Goal: Transaction & Acquisition: Purchase product/service

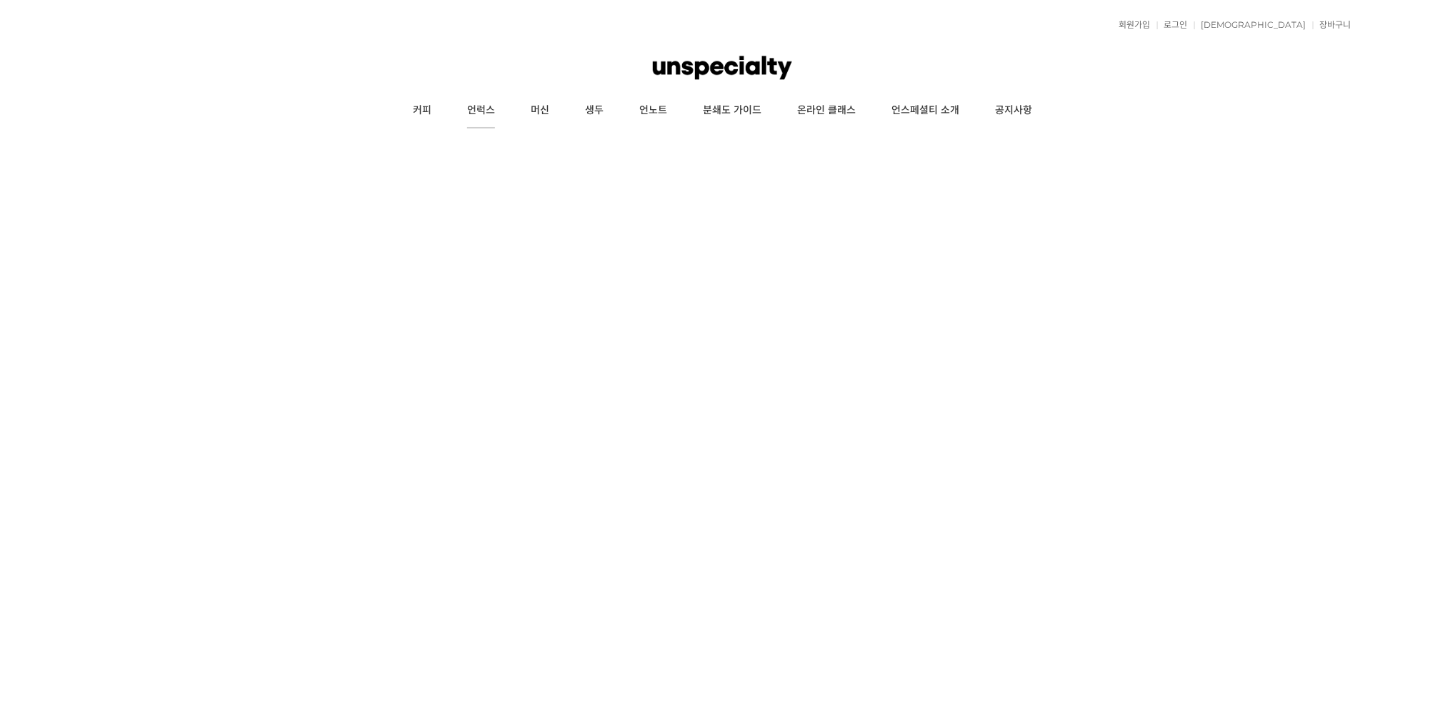
click at [413, 111] on link "커피" at bounding box center [422, 111] width 54 height 36
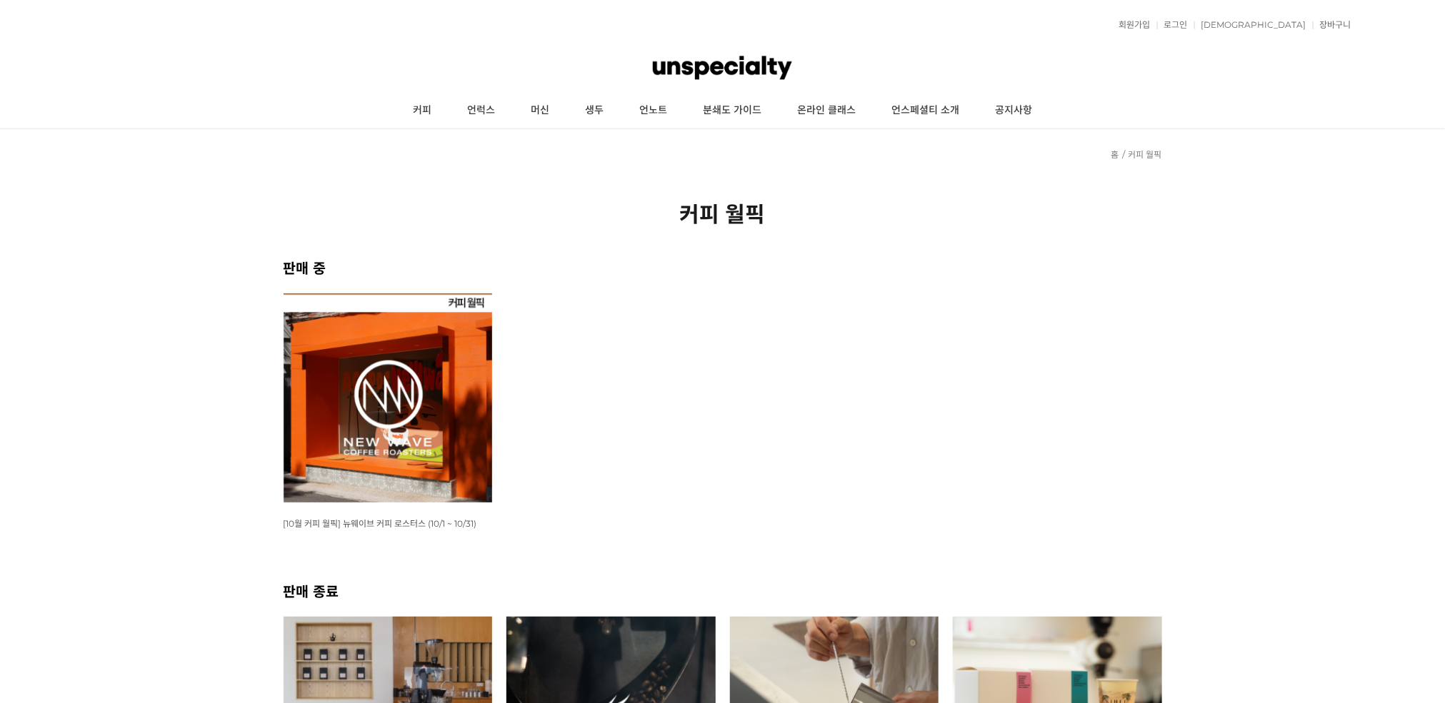
click at [381, 425] on img at bounding box center [387, 397] width 209 height 209
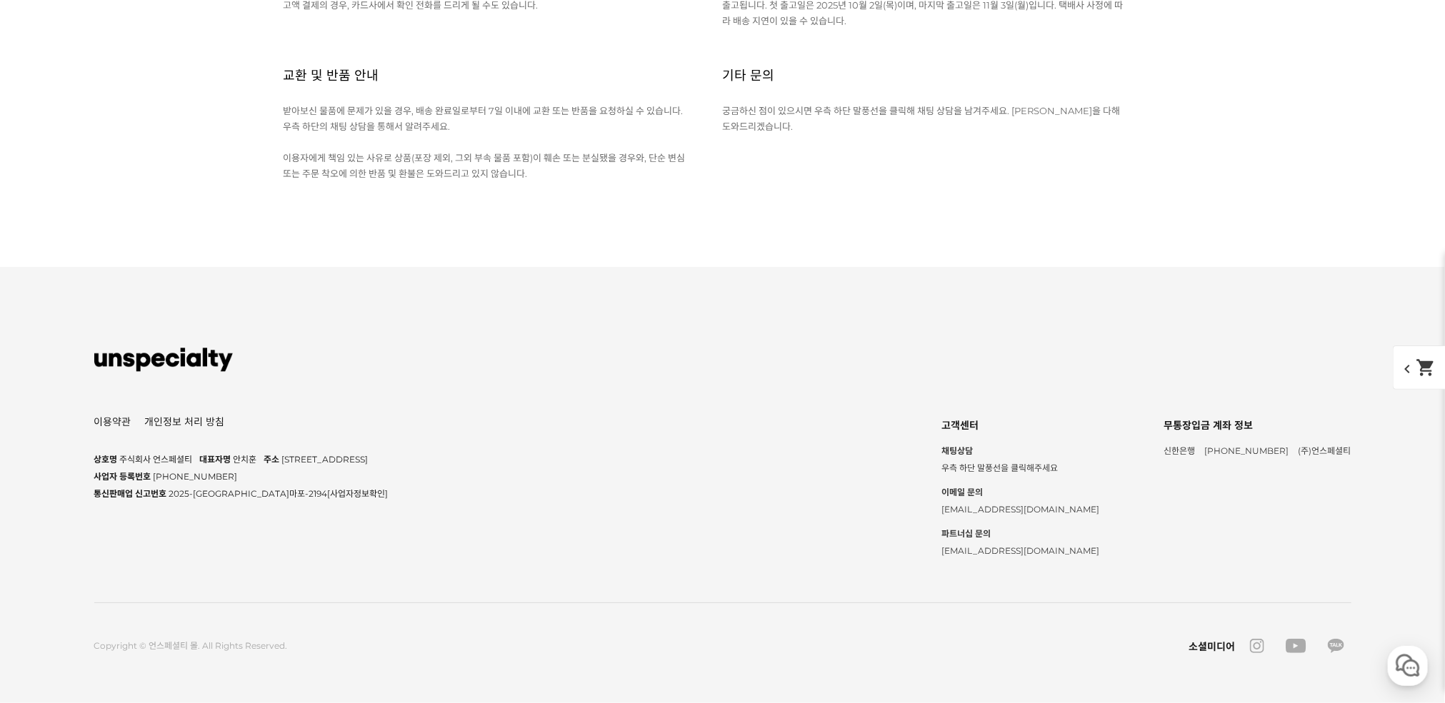
scroll to position [19709, 0]
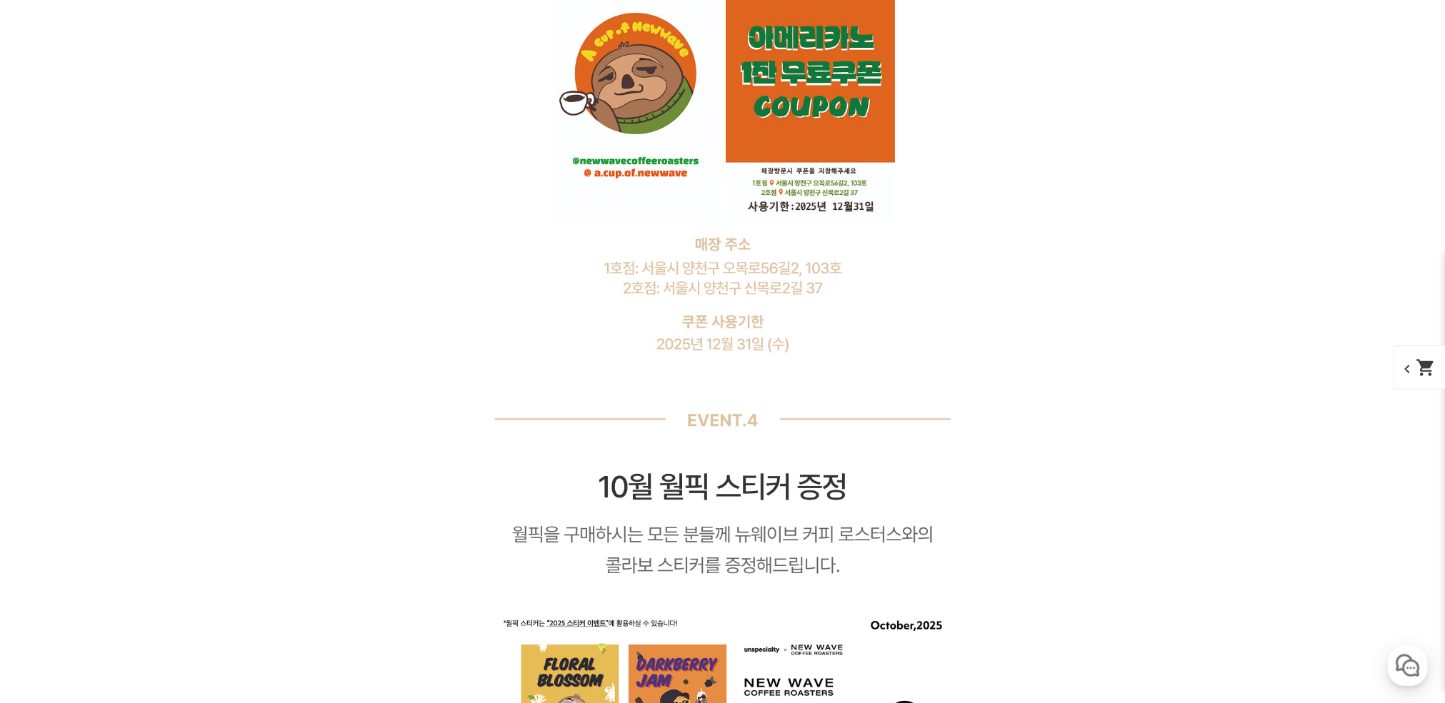
scroll to position [8265, 0]
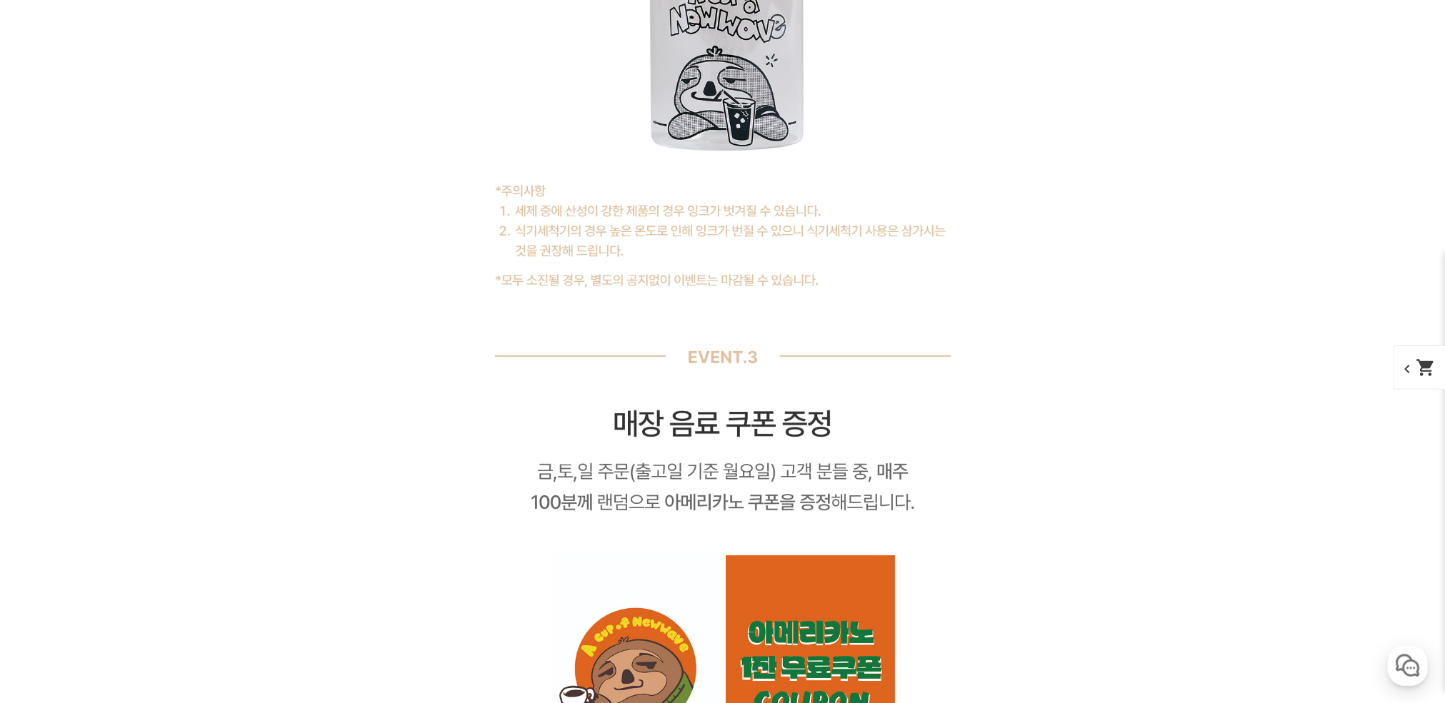
scroll to position [8372, 0]
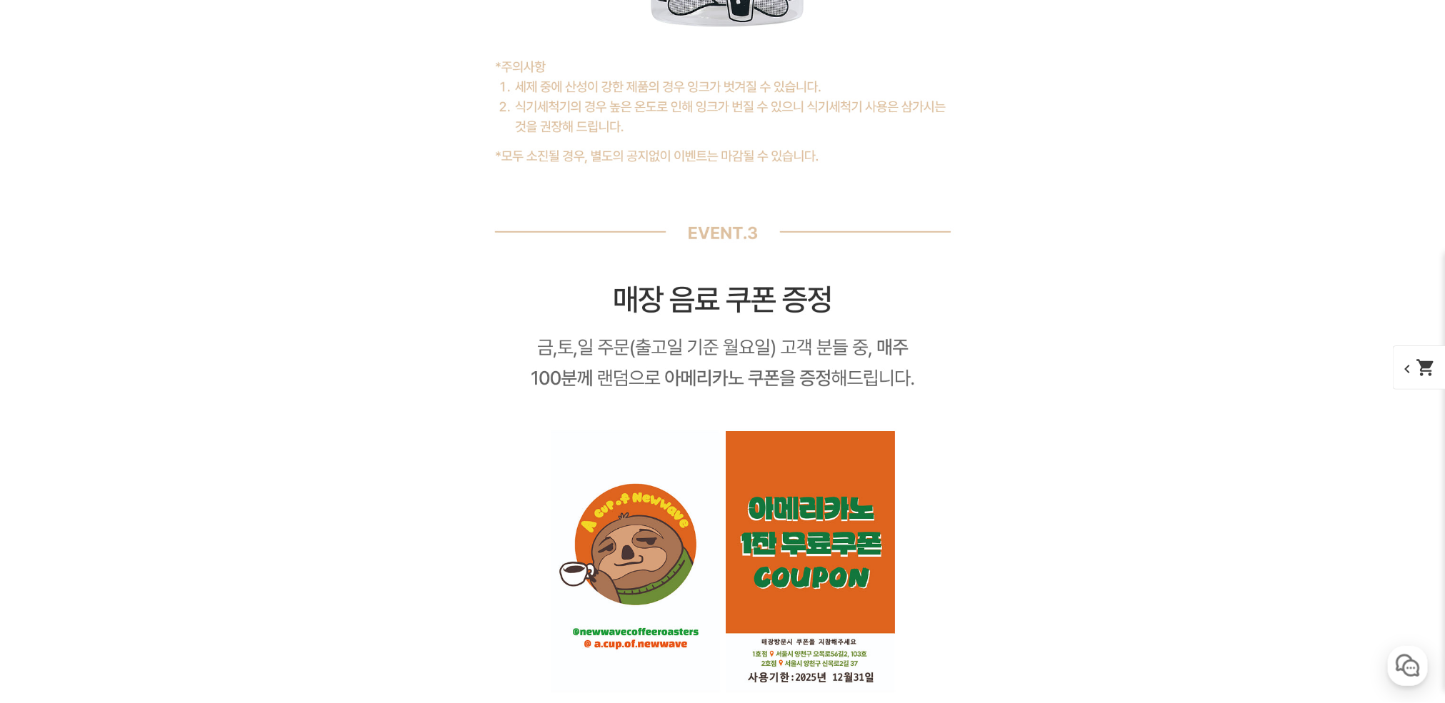
scroll to position [8908, 0]
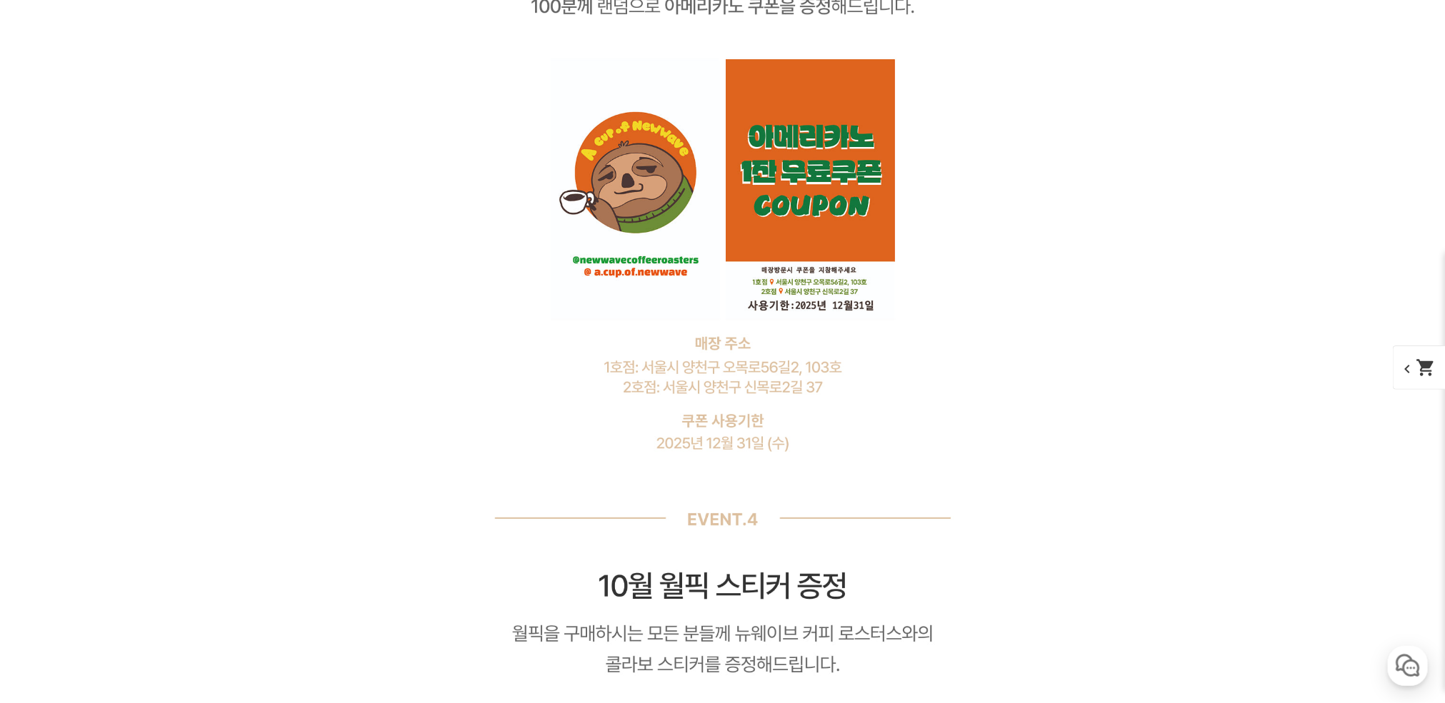
scroll to position [9336, 0]
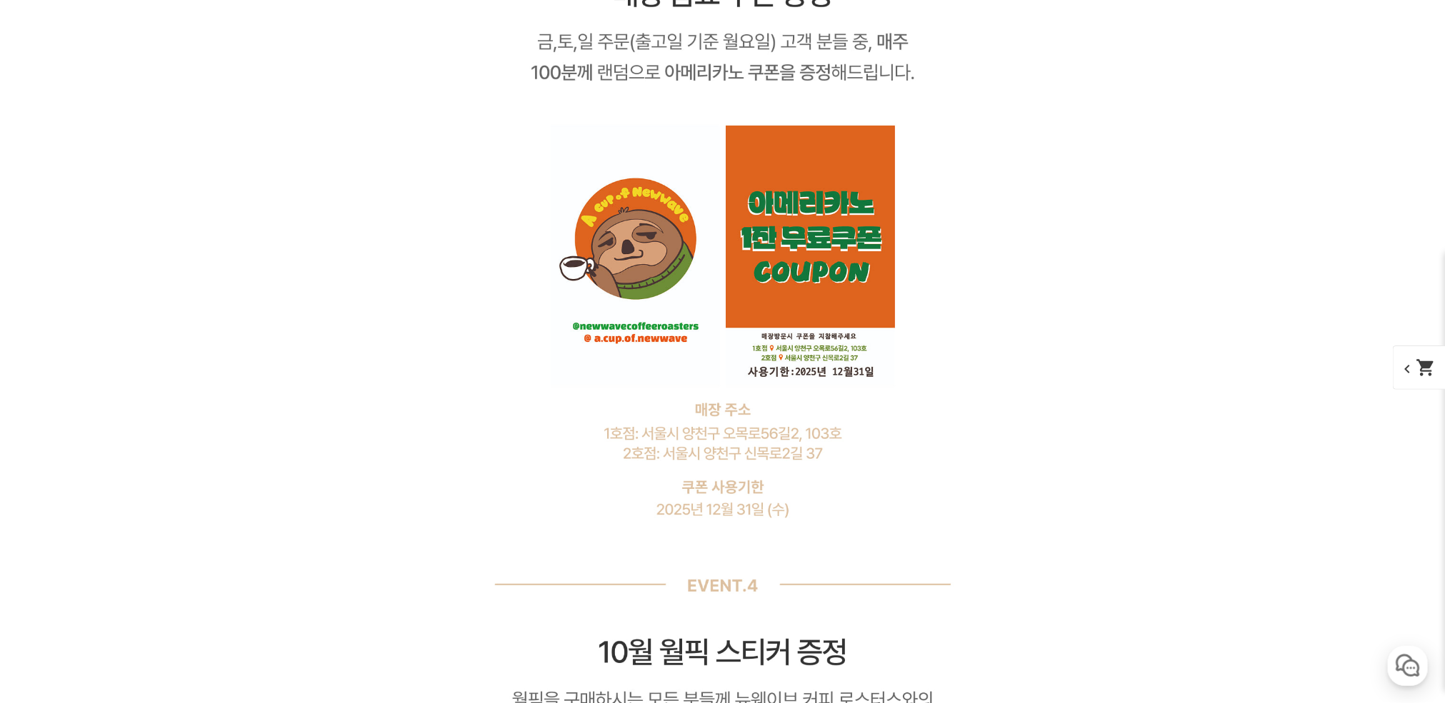
drag, startPoint x: 553, startPoint y: 244, endPoint x: 548, endPoint y: 254, distance: 10.2
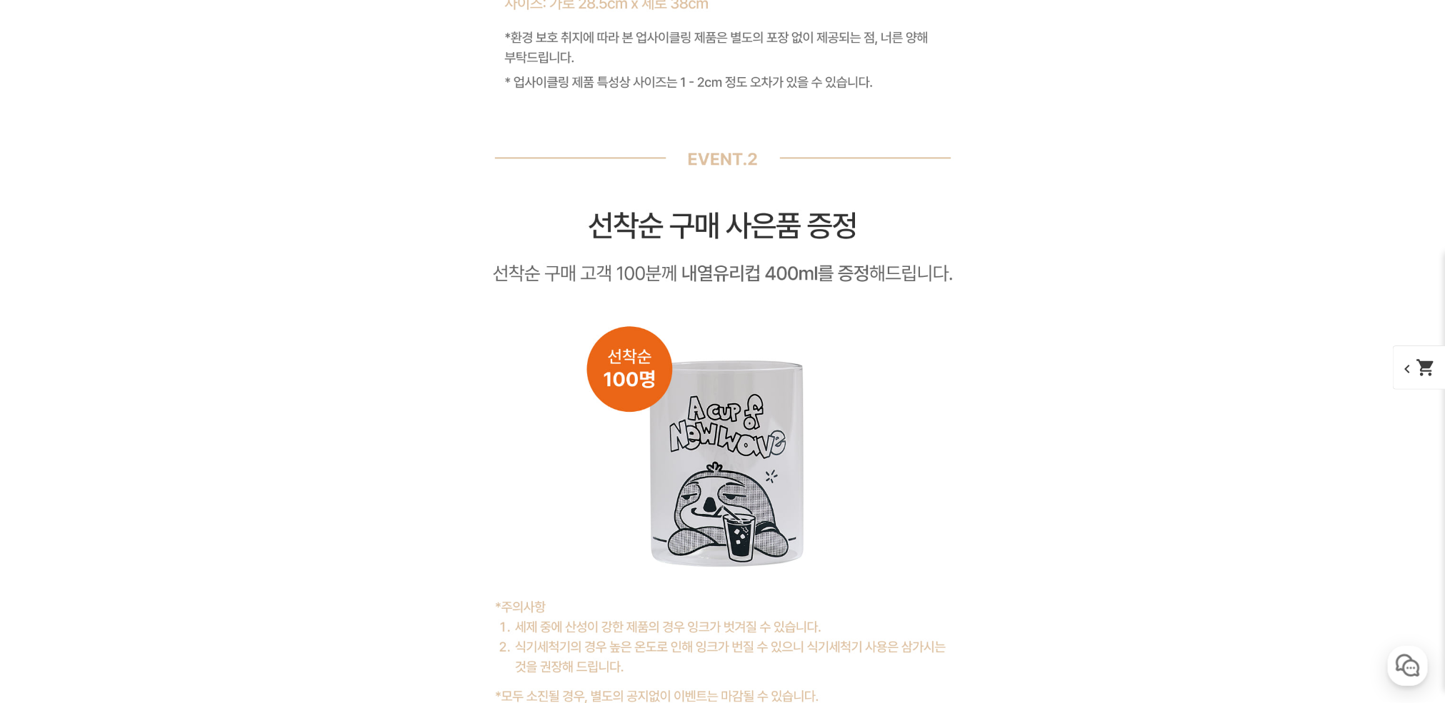
scroll to position [8265, 0]
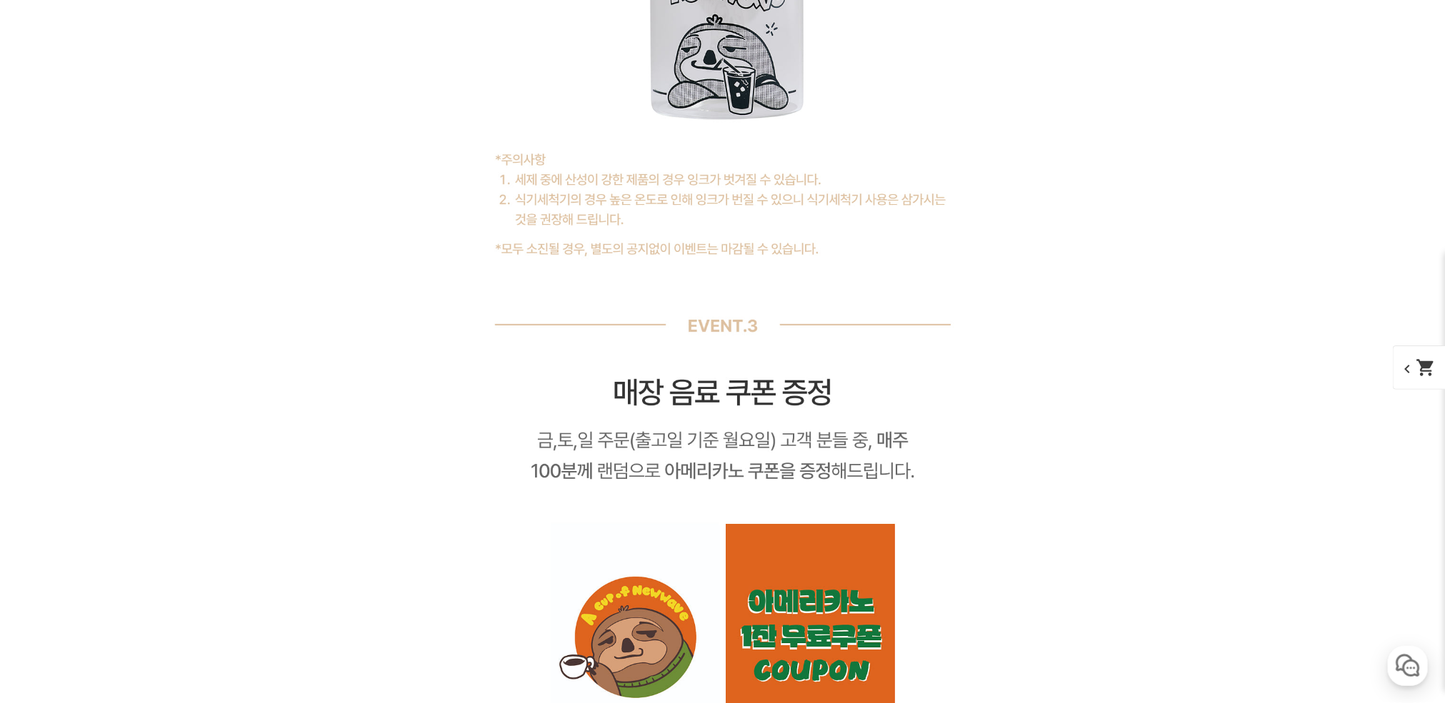
scroll to position [8586, 0]
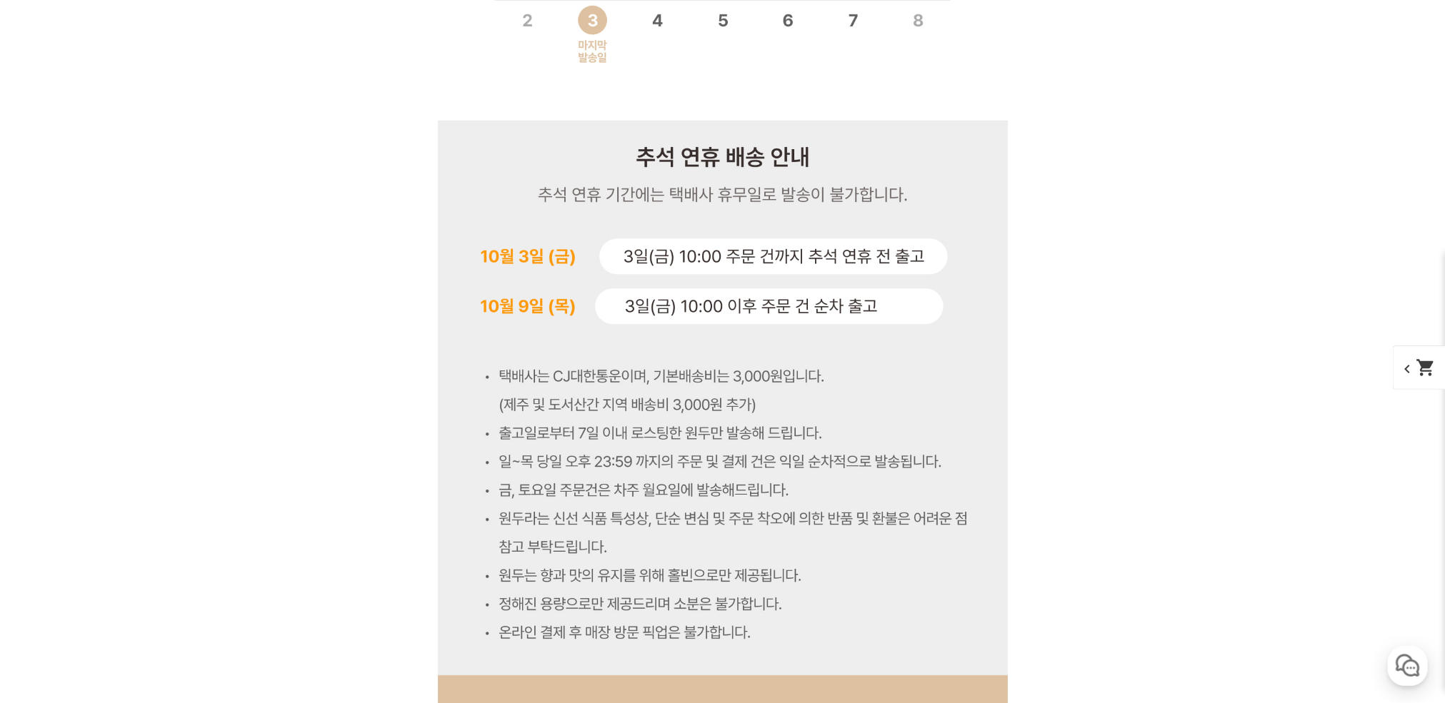
scroll to position [6016, 0]
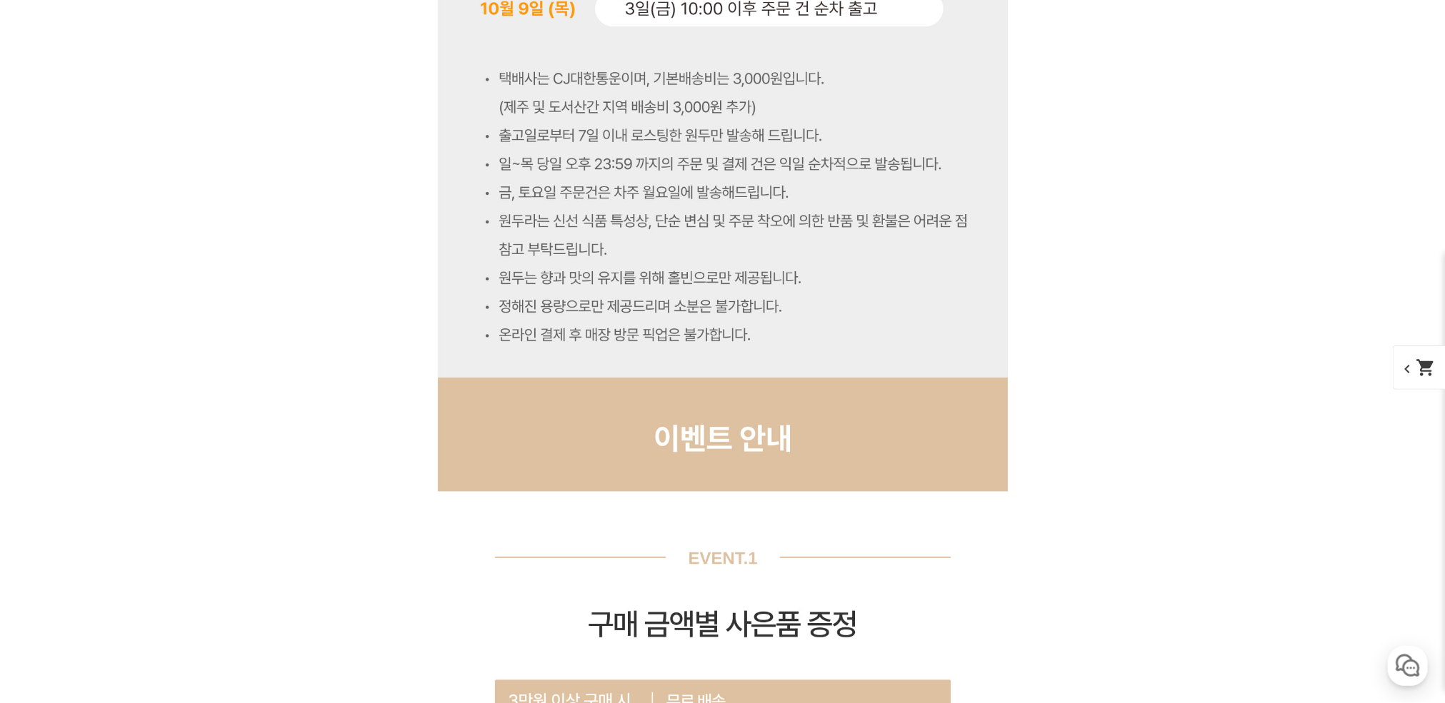
scroll to position [6444, 0]
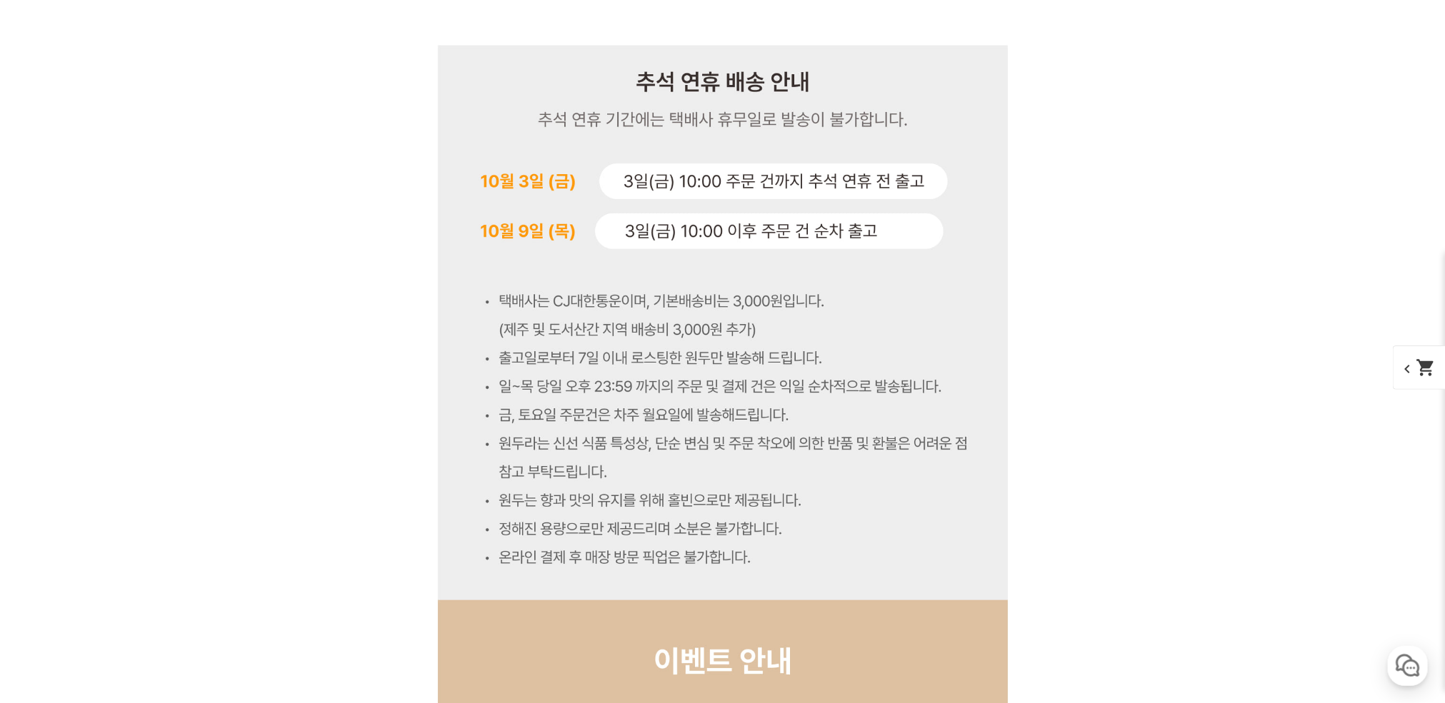
scroll to position [6551, 0]
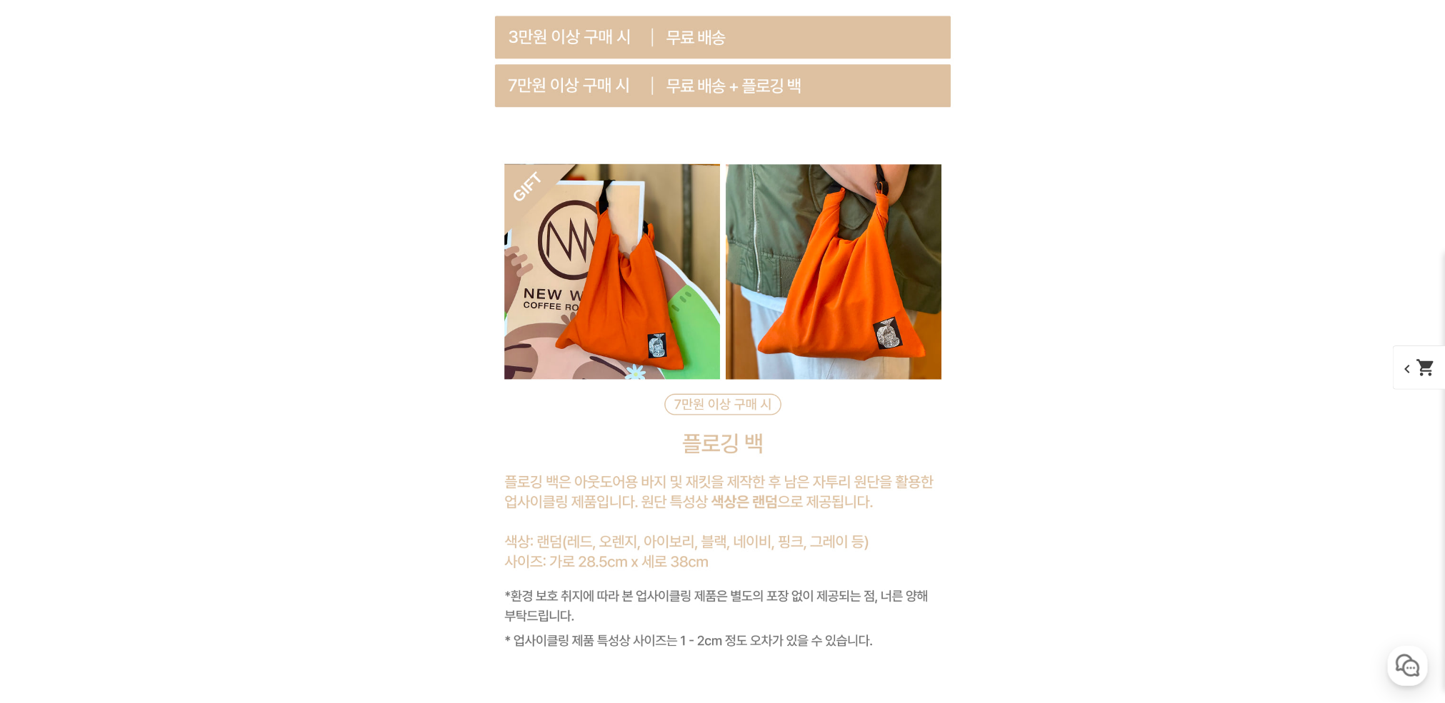
scroll to position [6765, 0]
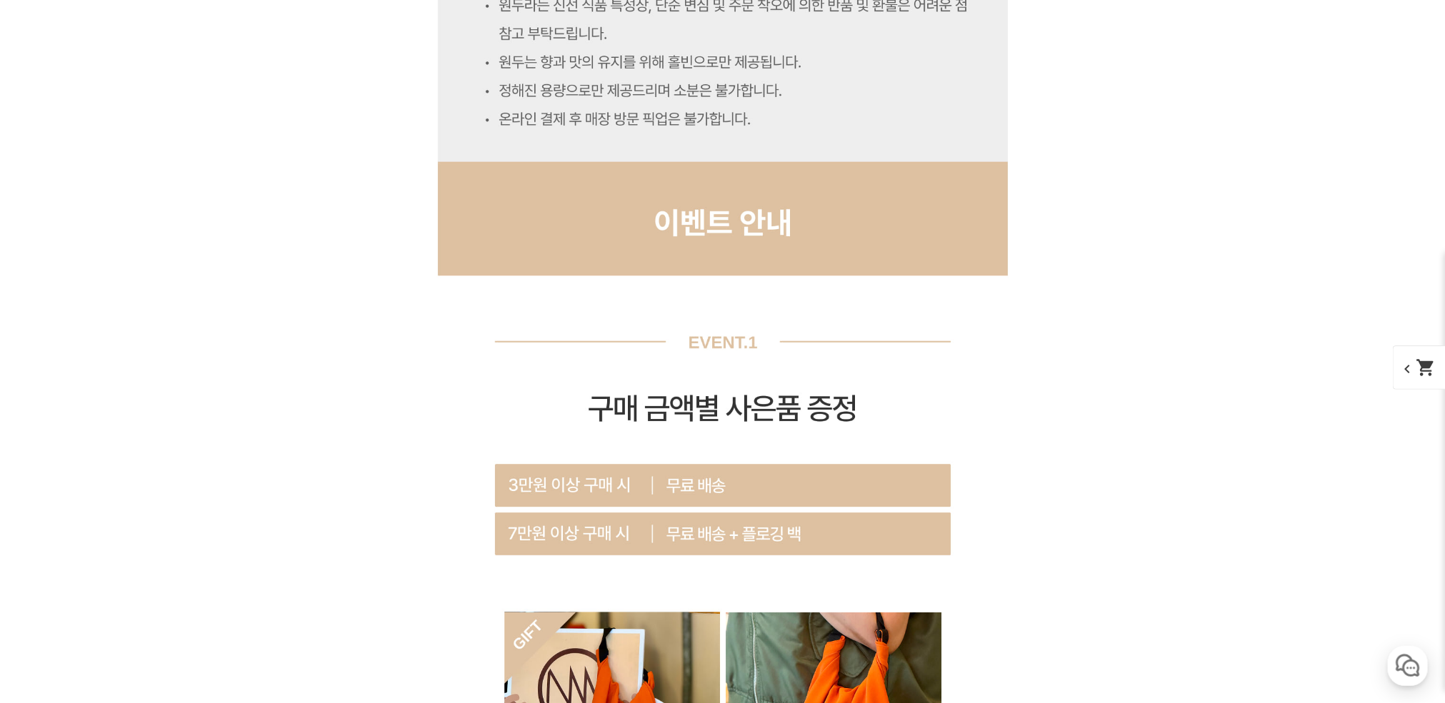
scroll to position [6551, 0]
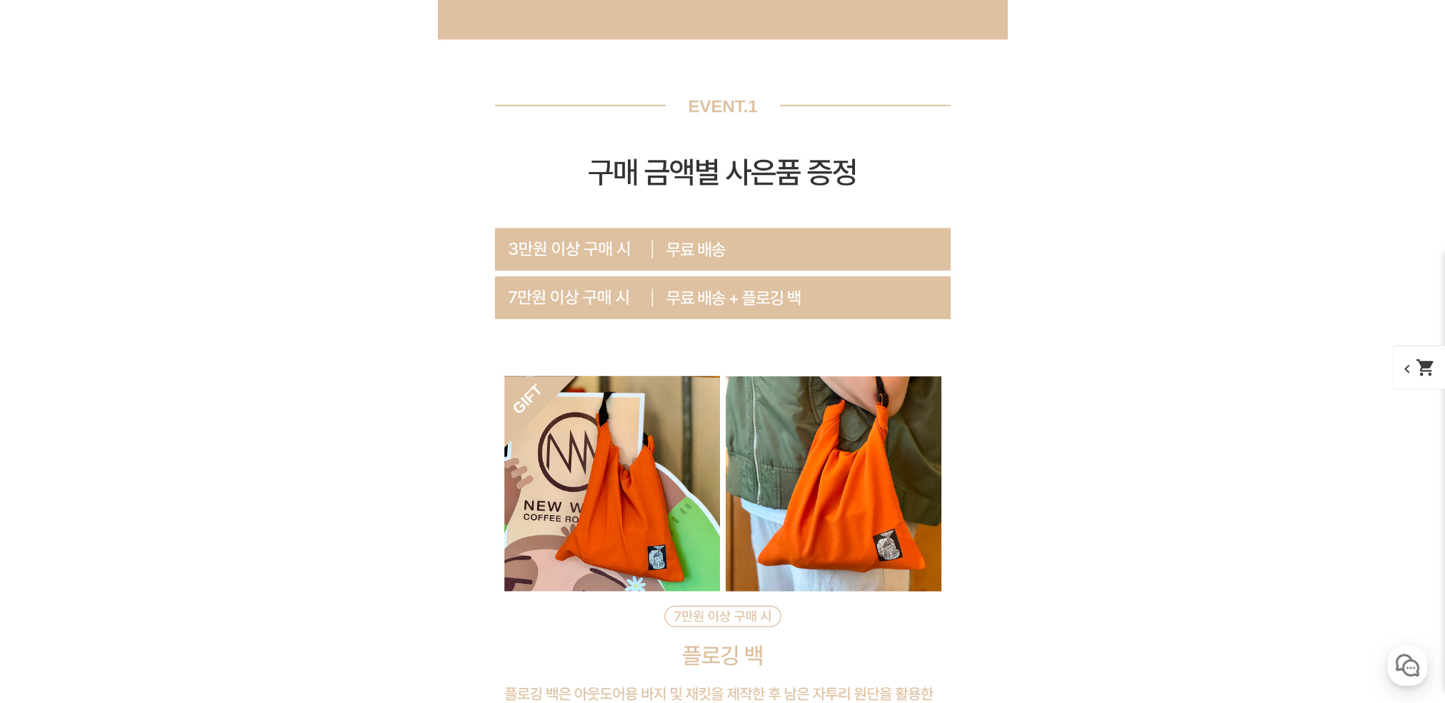
scroll to position [6872, 0]
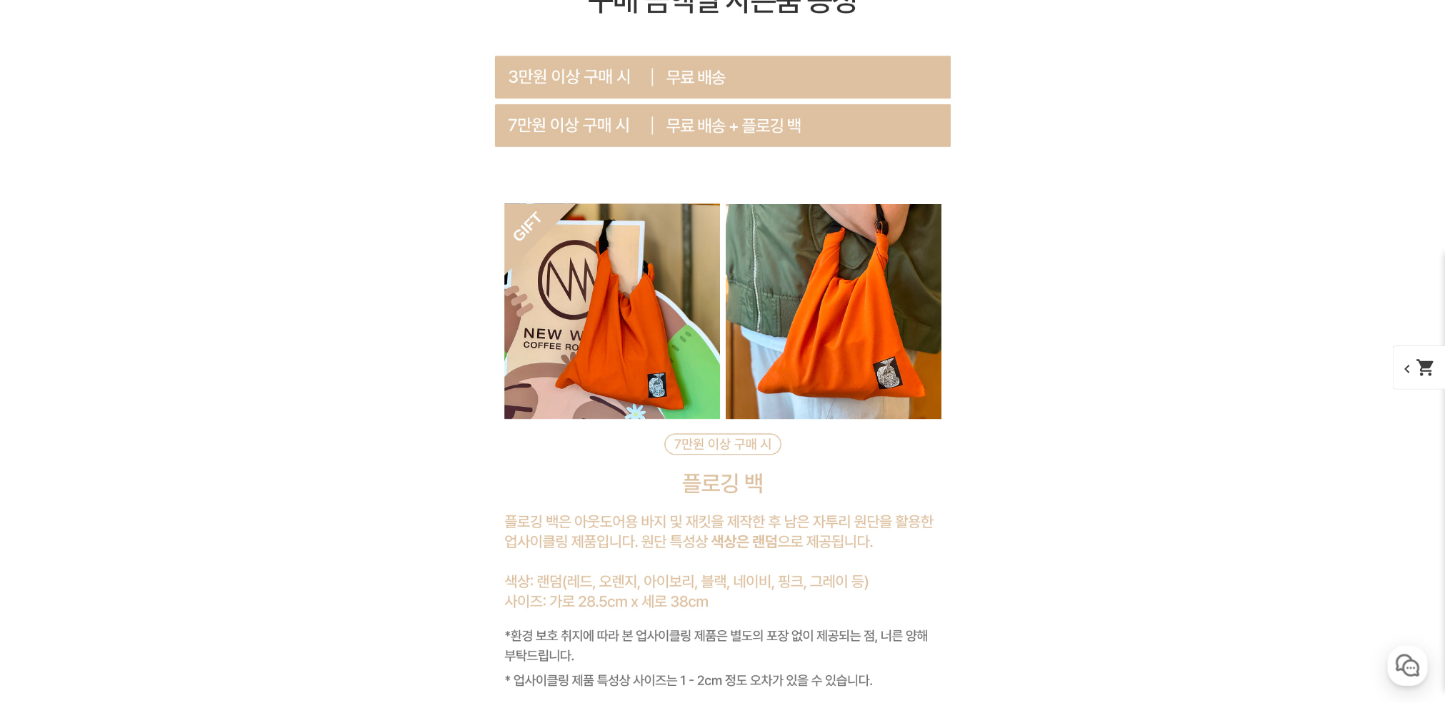
scroll to position [6980, 0]
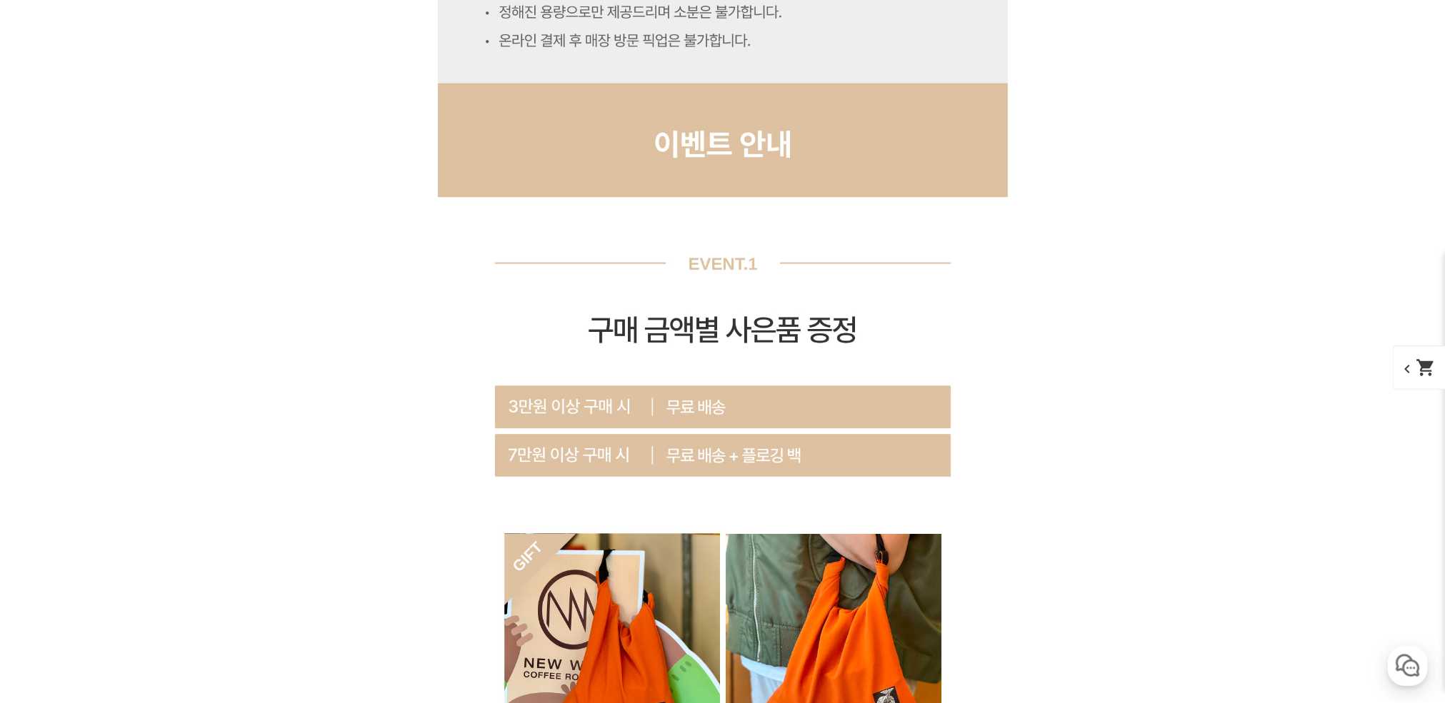
scroll to position [7515, 0]
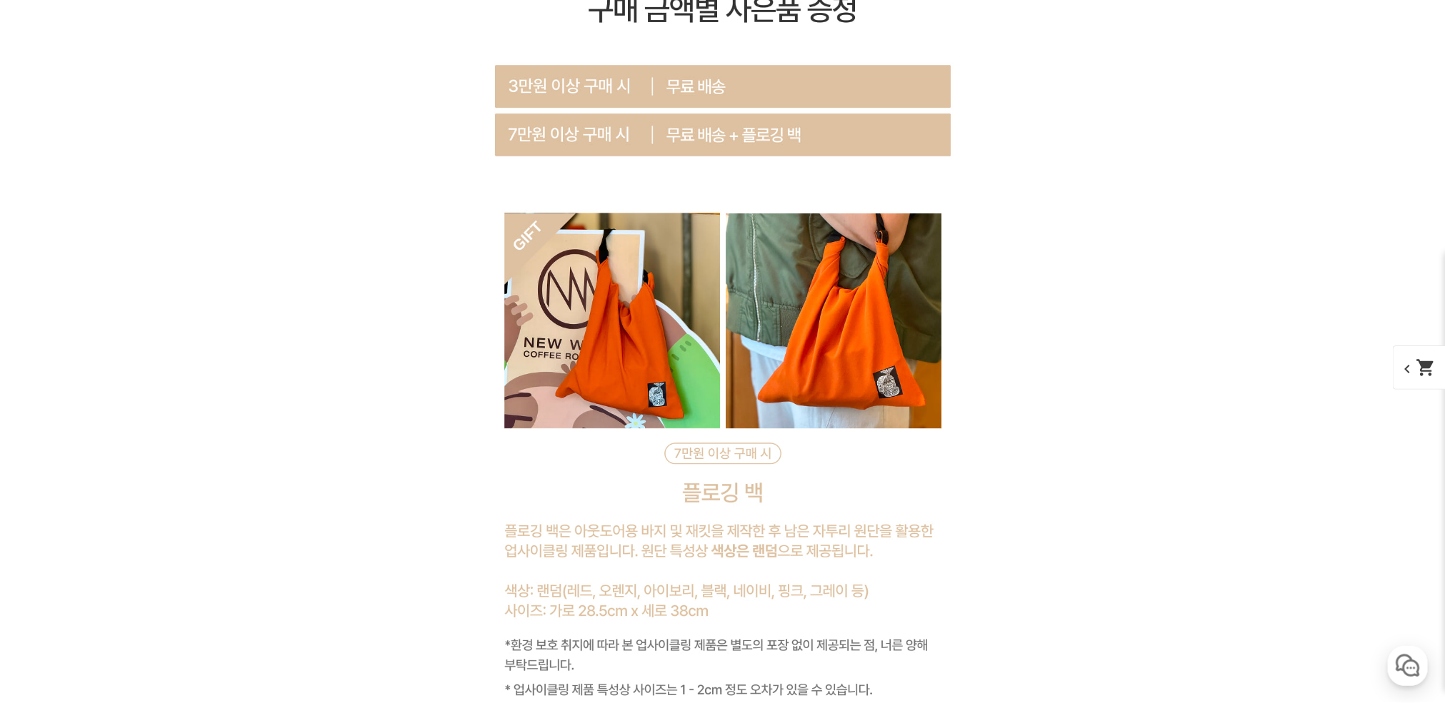
select select "[10.8 오픈] #28 코스타리카 산타 테레사 2000 게이샤 화이트 허니"
select select "100g"
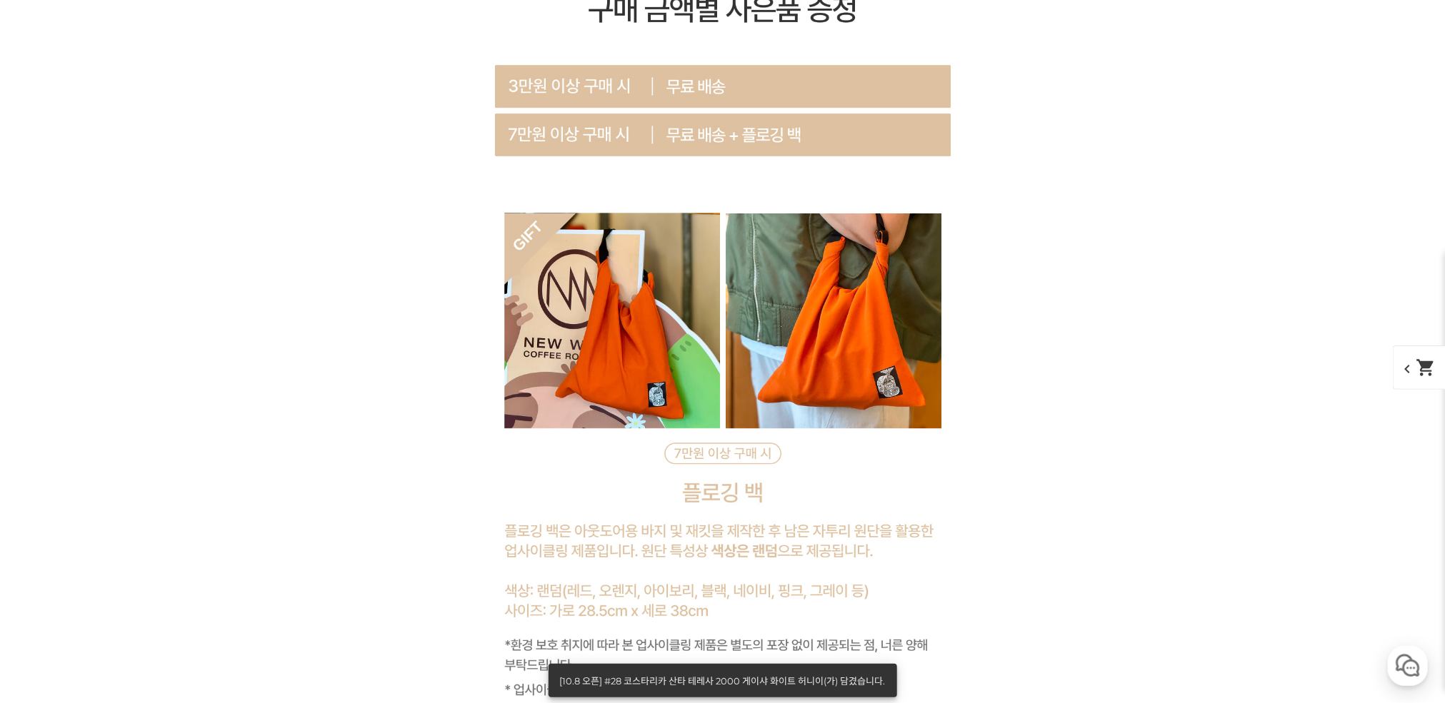
scroll to position [7194, 0]
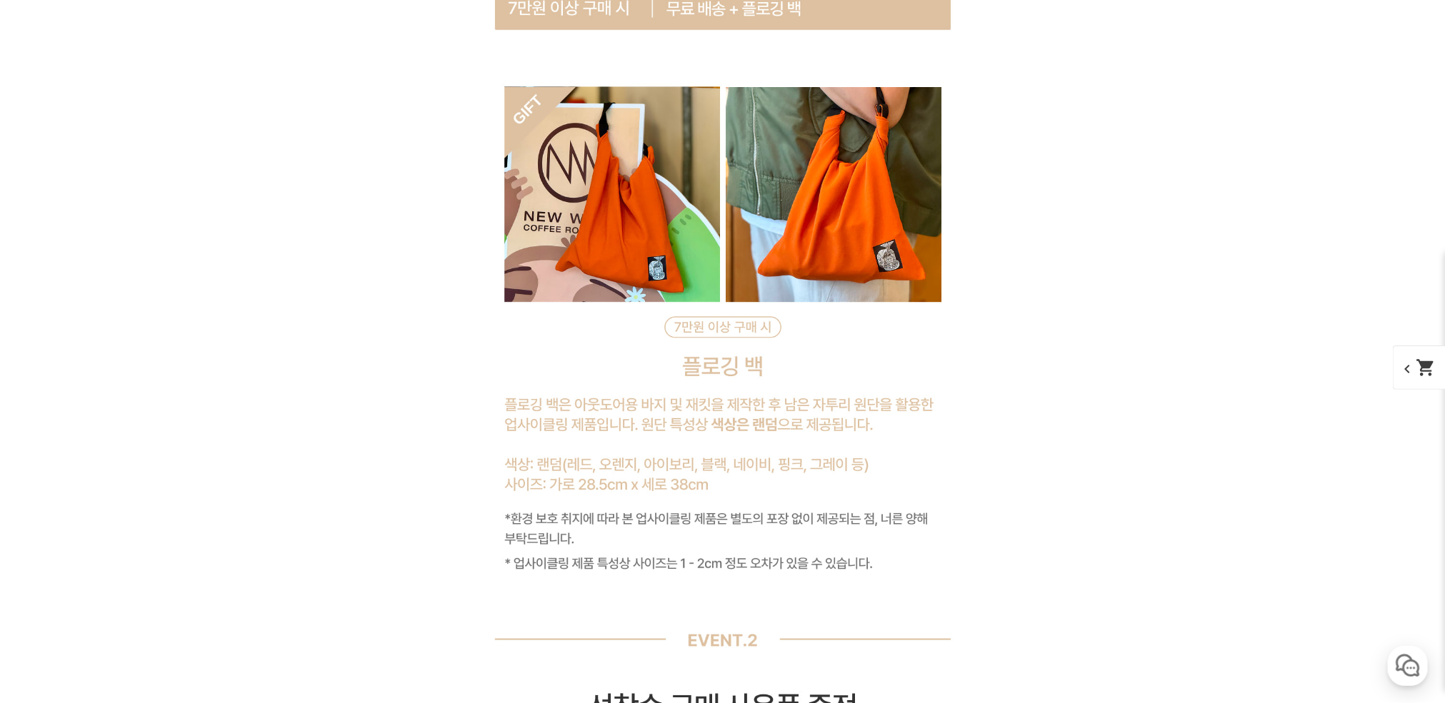
scroll to position [7301, 0]
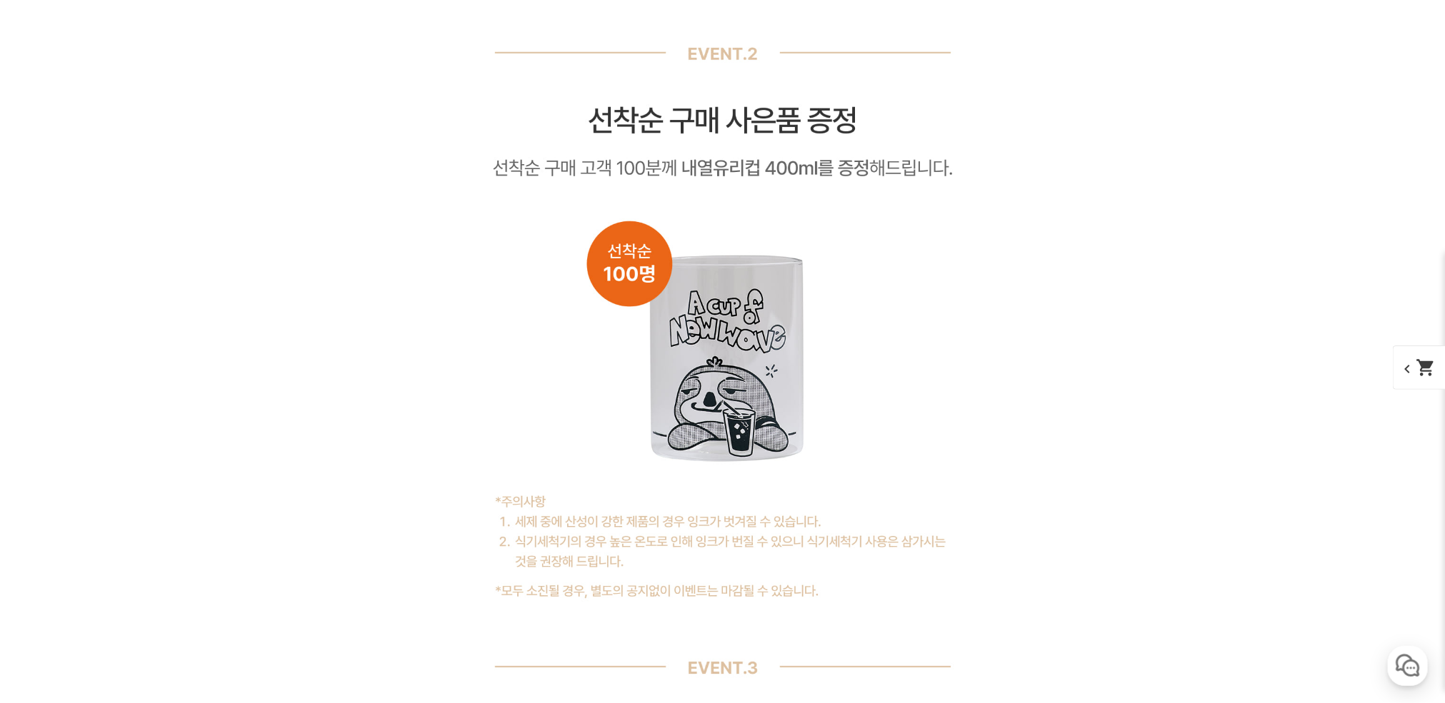
scroll to position [7515, 0]
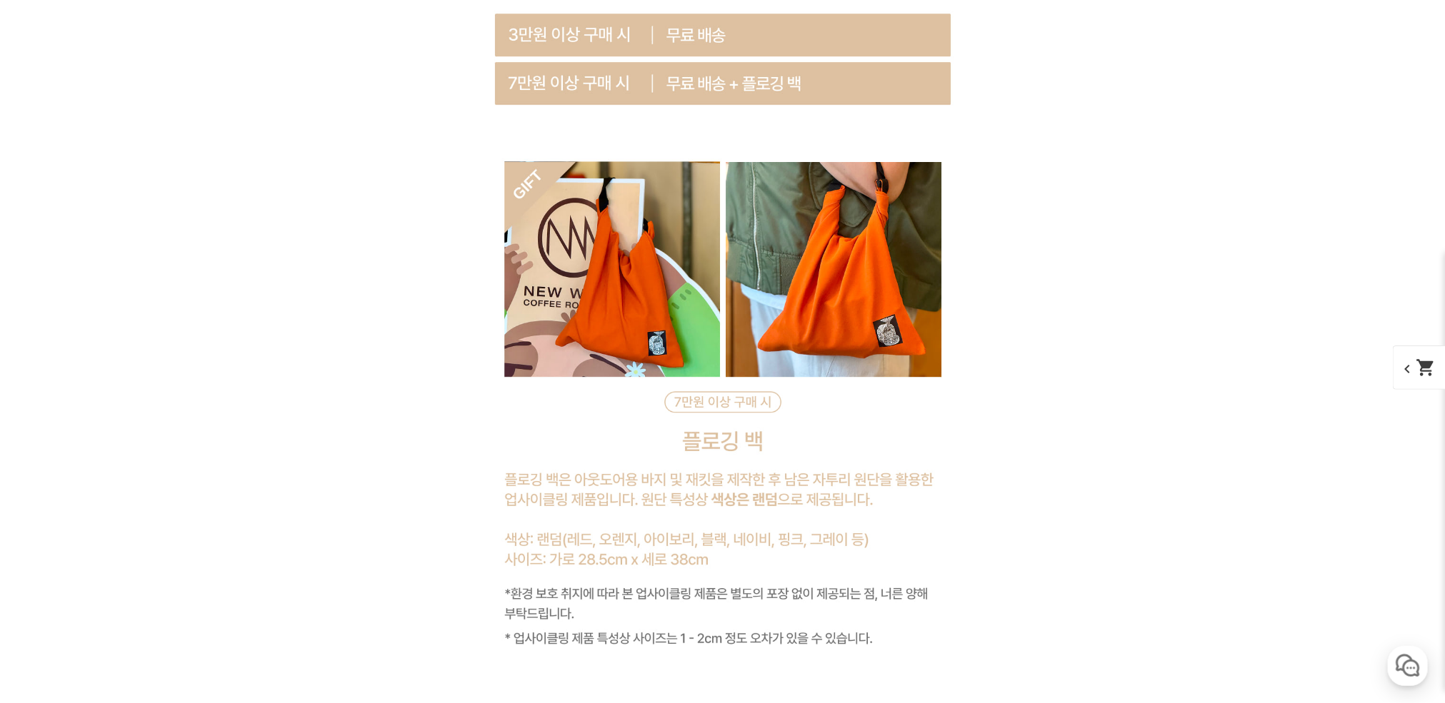
scroll to position [7408, 0]
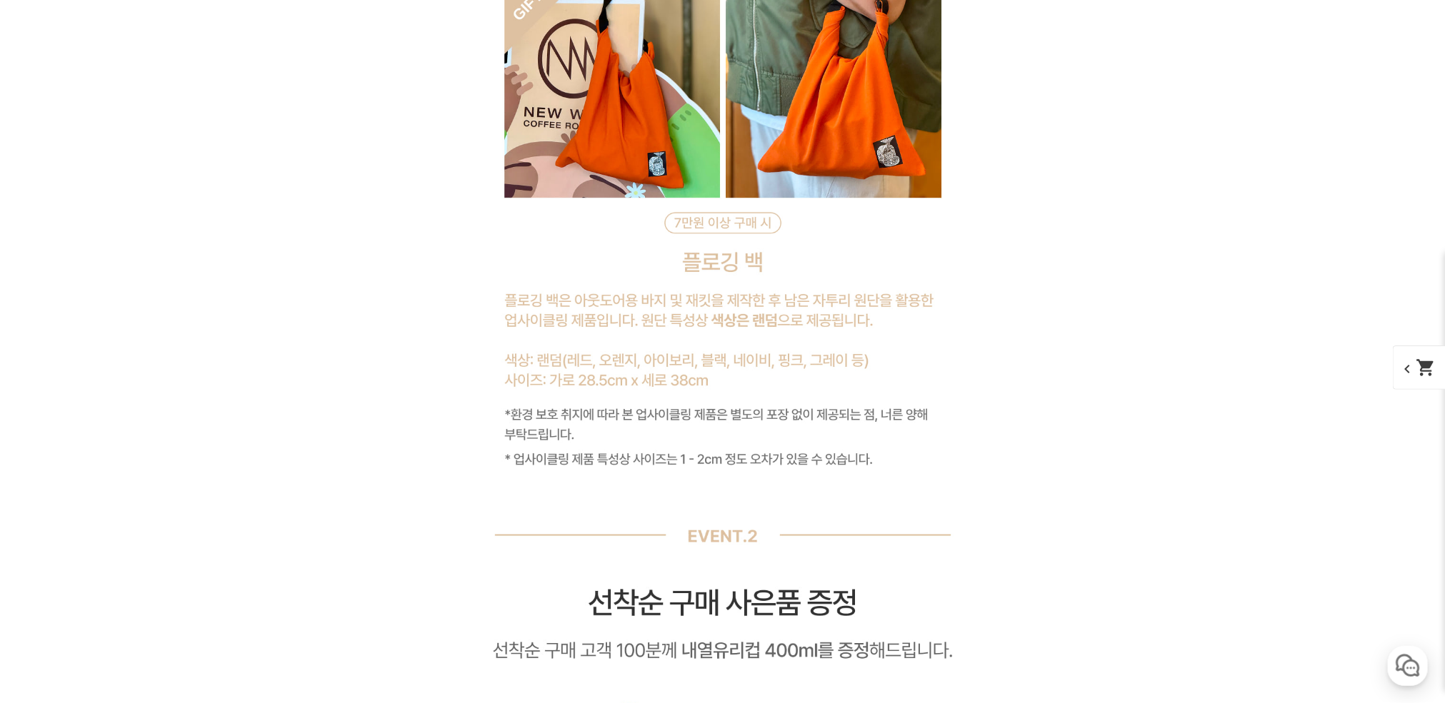
scroll to position [7837, 0]
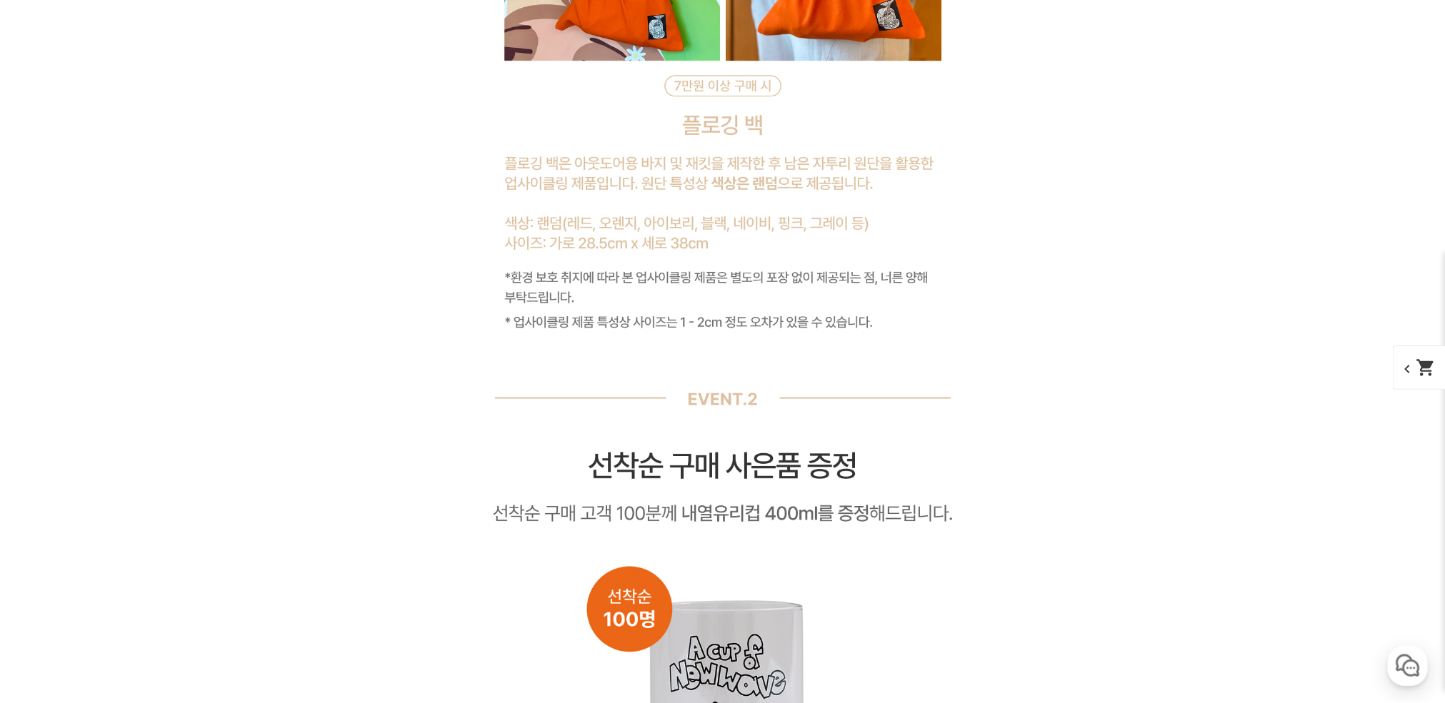
scroll to position [7301, 0]
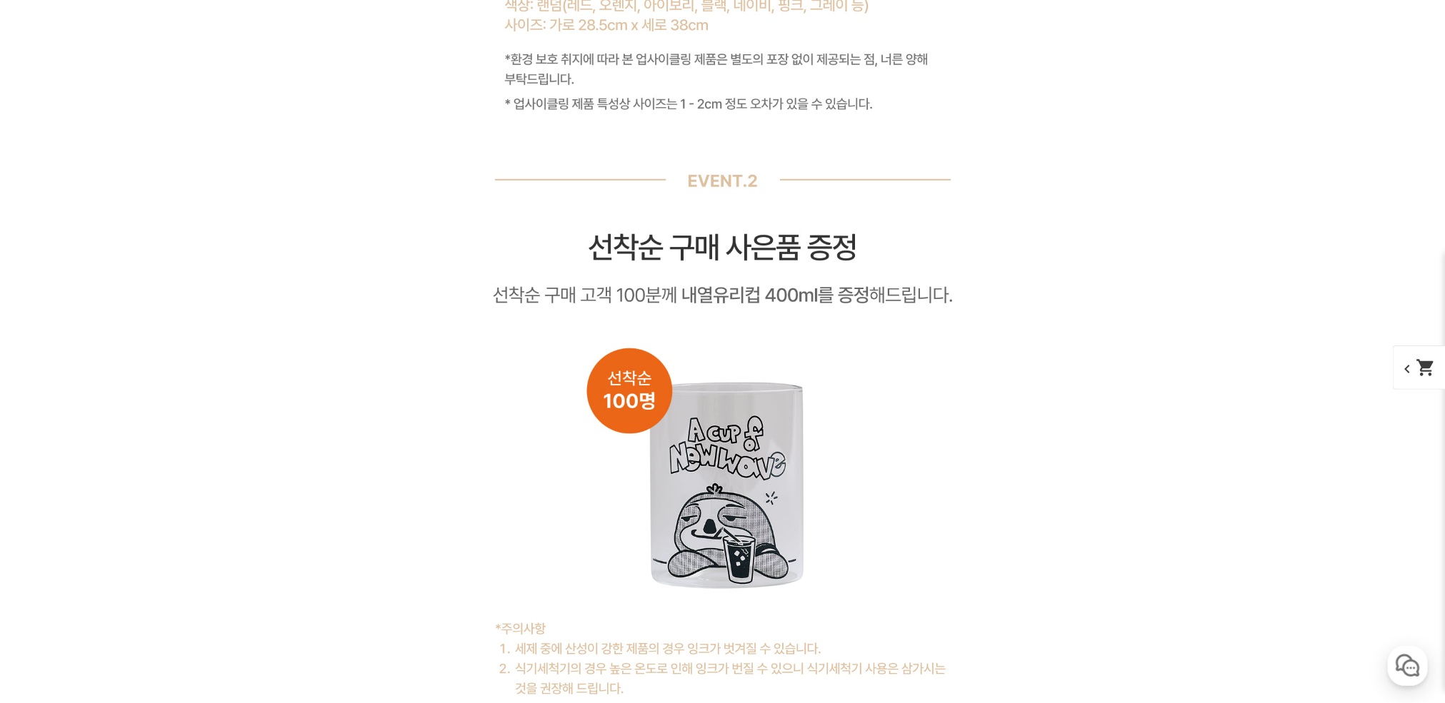
scroll to position [7622, 0]
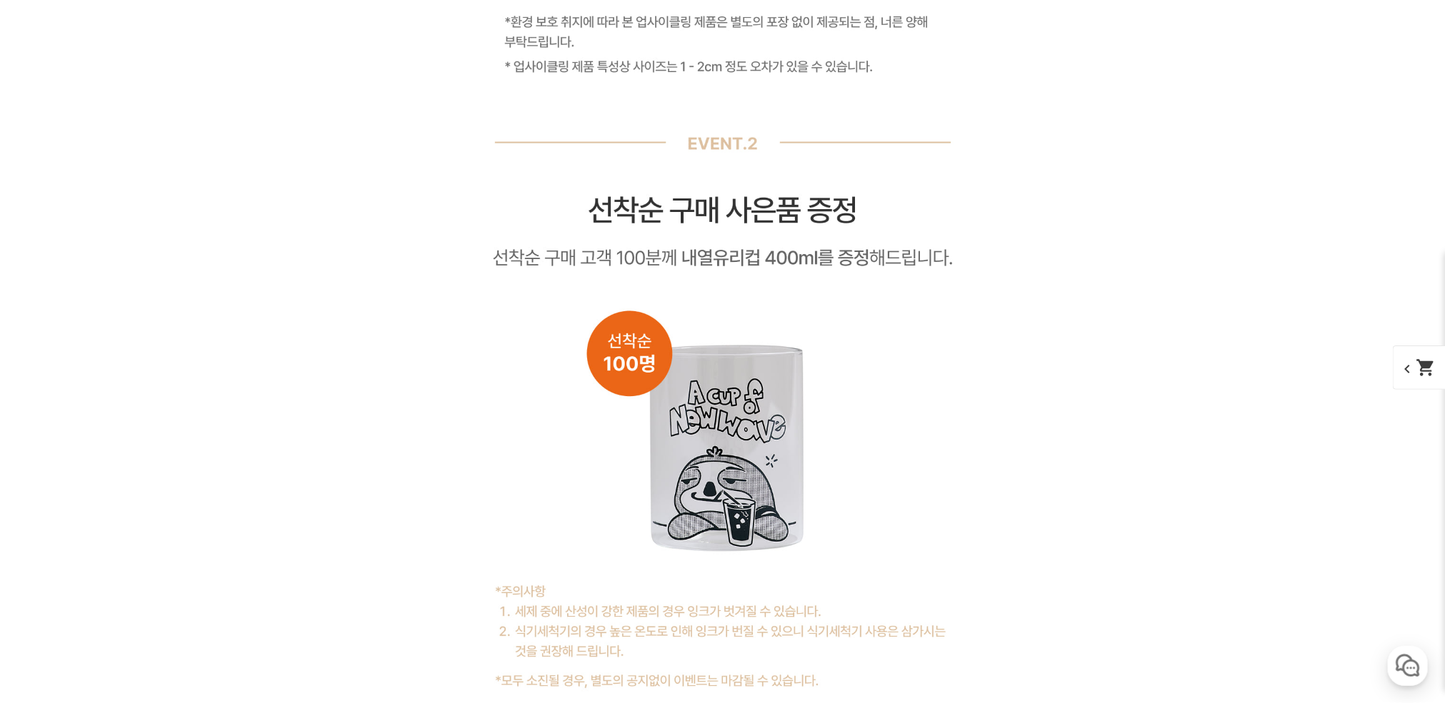
scroll to position [7837, 0]
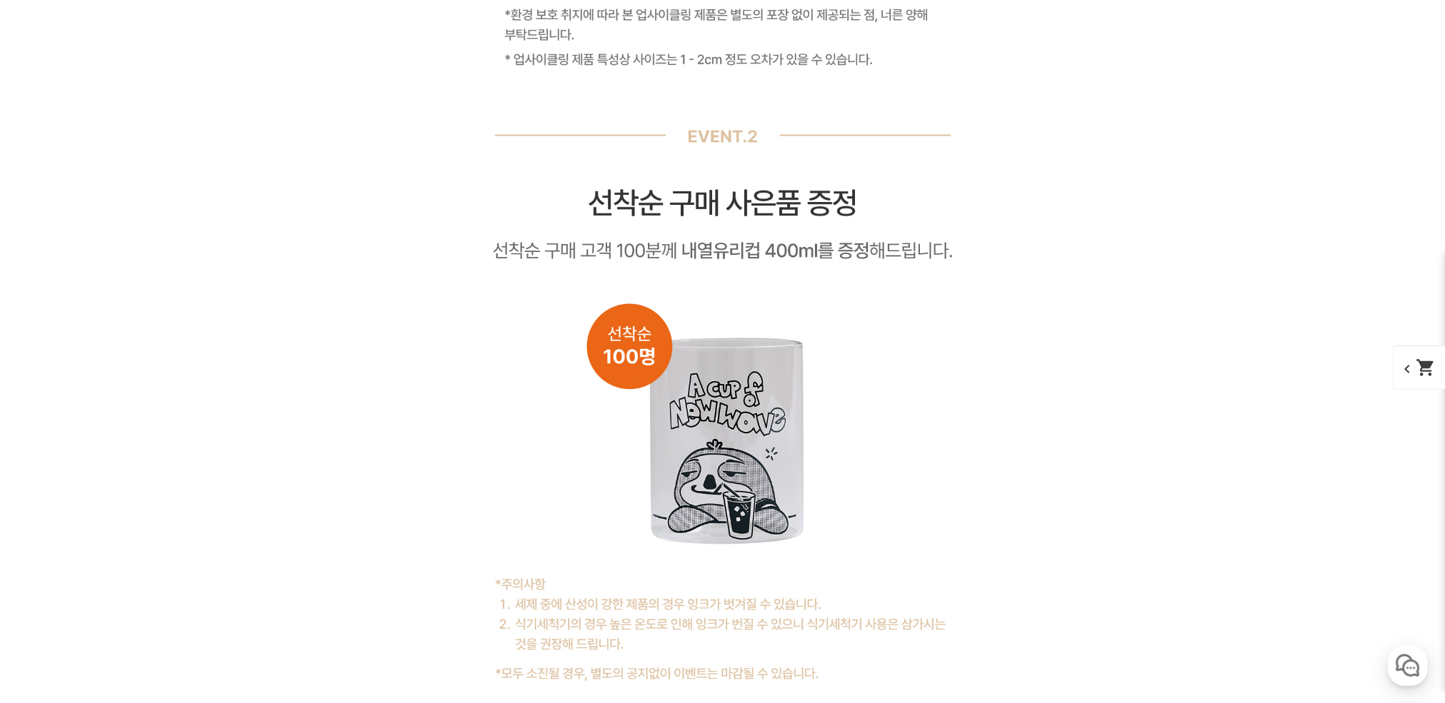
scroll to position [7729, 0]
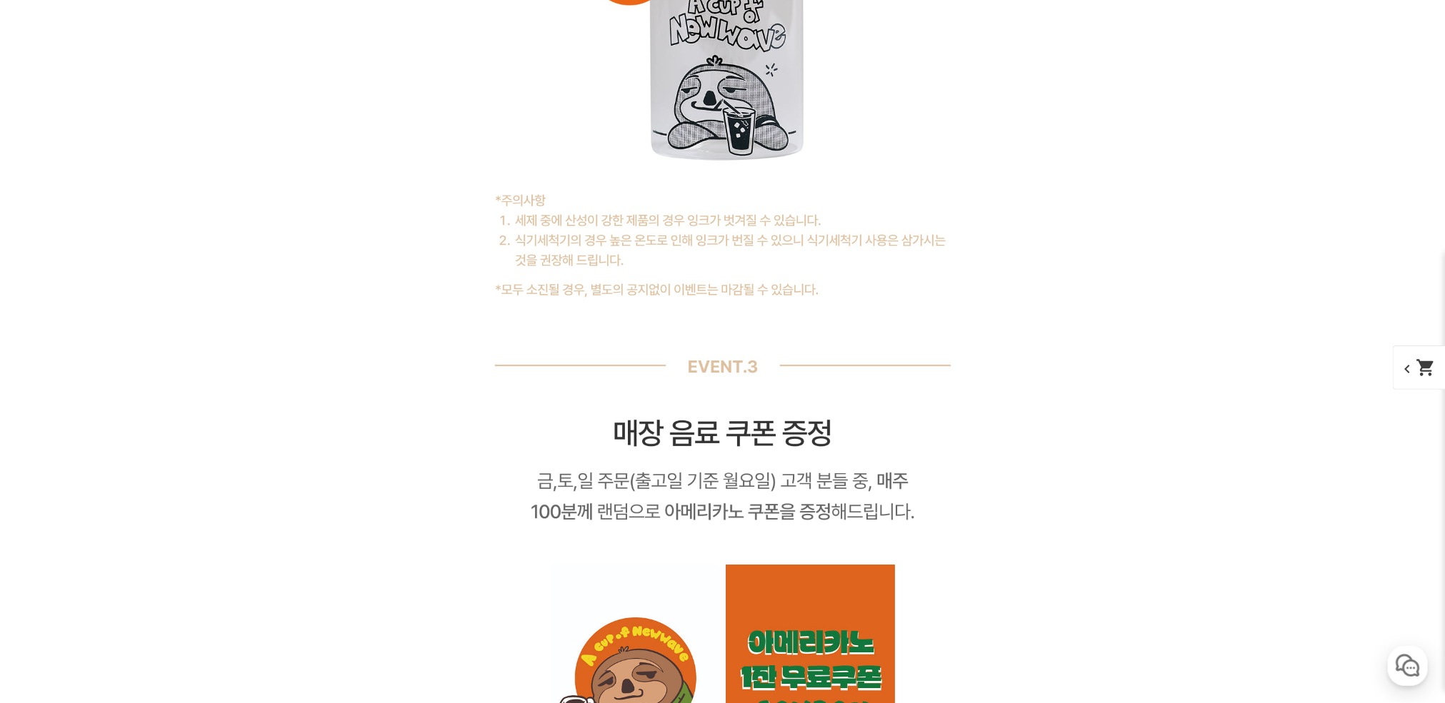
scroll to position [7944, 0]
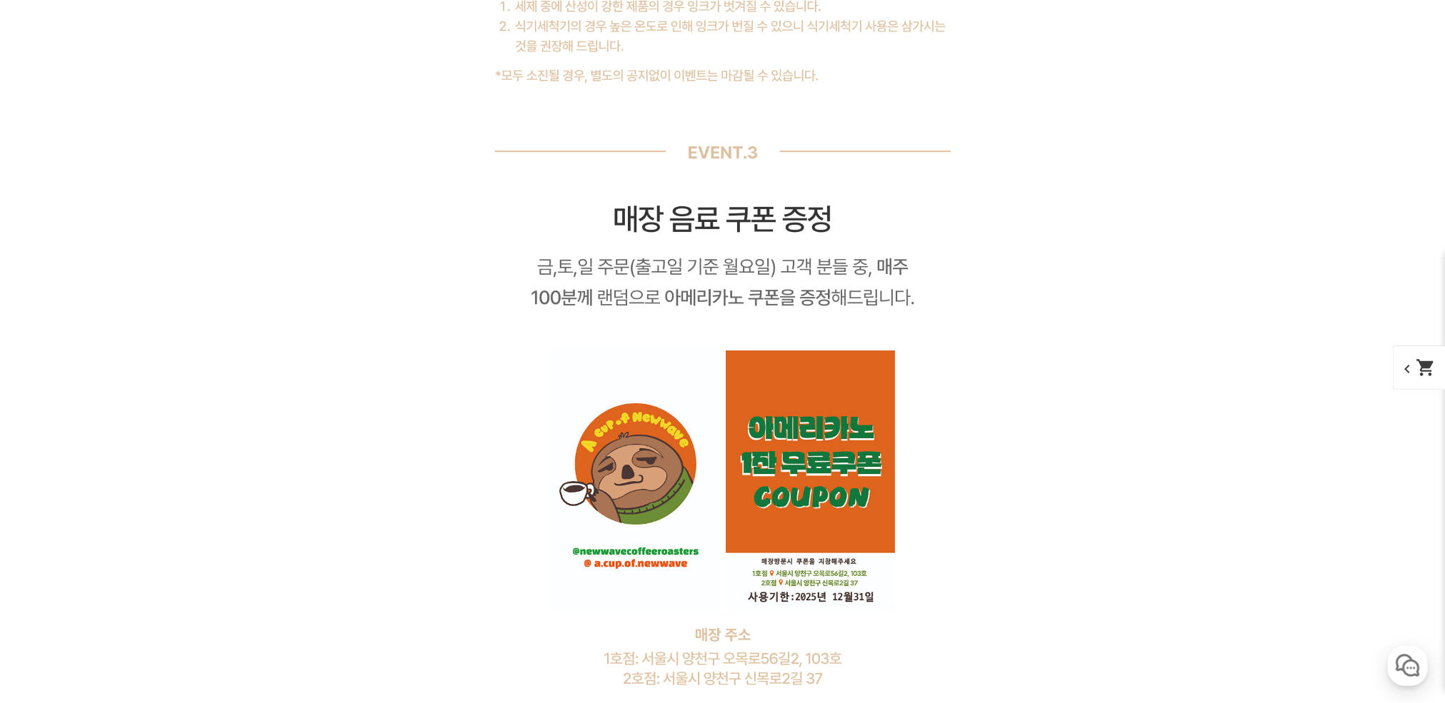
scroll to position [8158, 0]
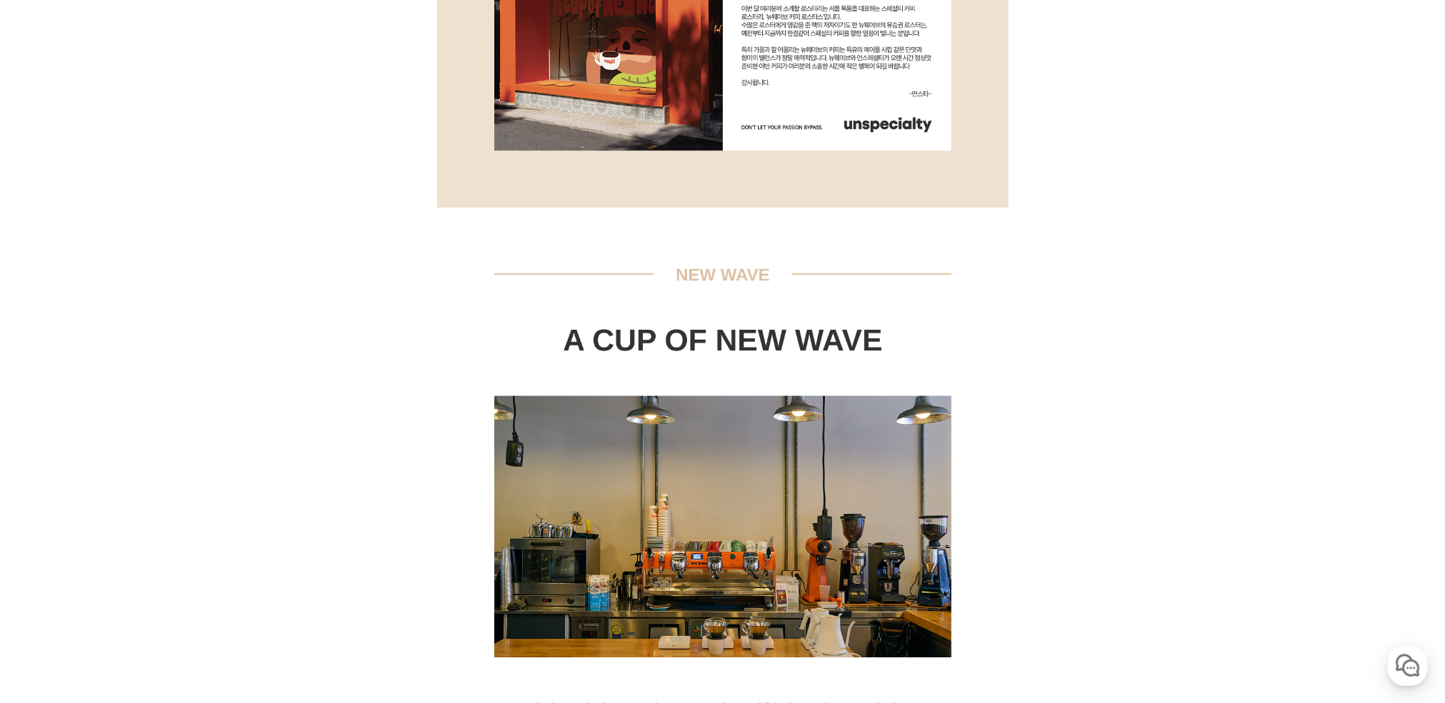
scroll to position [124, 0]
